Goal: Task Accomplishment & Management: Use online tool/utility

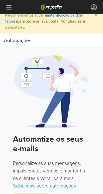
scroll to position [24, 0]
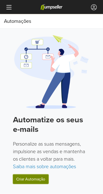
click at [25, 180] on link "Criar Automação" at bounding box center [31, 180] width 36 height 10
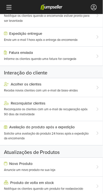
scroll to position [24, 0]
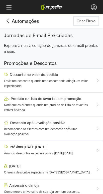
click at [86, 18] on button "Criar Fluxo" at bounding box center [87, 21] width 26 height 10
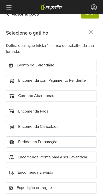
scroll to position [34, 0]
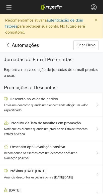
click at [8, 47] on icon at bounding box center [8, 45] width 2 height 4
click at [7, 46] on icon at bounding box center [8, 45] width 8 height 6
click at [7, 6] on icon at bounding box center [9, 7] width 6 height 6
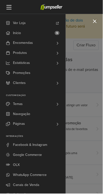
click at [14, 32] on span "Início" at bounding box center [17, 33] width 8 height 10
click at [84, 174] on div at bounding box center [84, 111] width 37 height 194
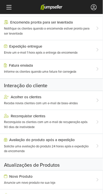
scroll to position [323, 0]
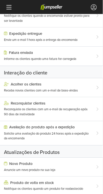
click at [14, 166] on div "Novo Produto" at bounding box center [47, 164] width 87 height 4
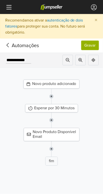
click at [46, 83] on div "Novo produto adicionado" at bounding box center [52, 84] width 56 height 9
